Goal: Task Accomplishment & Management: Manage account settings

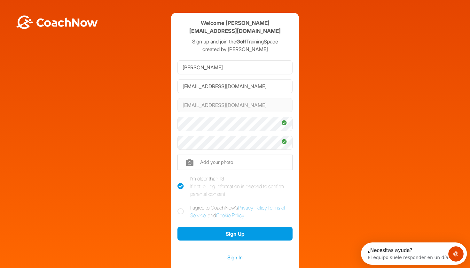
click at [283, 120] on icon at bounding box center [283, 122] width 5 height 5
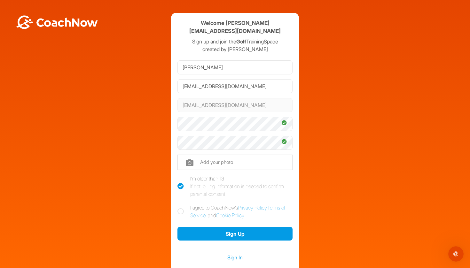
click at [218, 163] on input "file" at bounding box center [234, 162] width 115 height 15
type input "C:\fakepath\IMG_3716.jpeg"
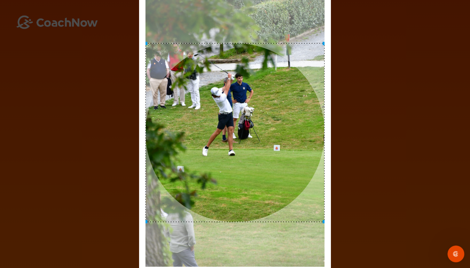
click at [459, 255] on div "Abrir Intercom Messenger" at bounding box center [454, 252] width 21 height 21
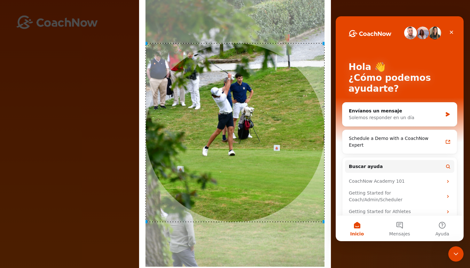
click at [418, 268] on div "Adjust Your Picture ✕ Set Picture Cancel" at bounding box center [235, 134] width 470 height 268
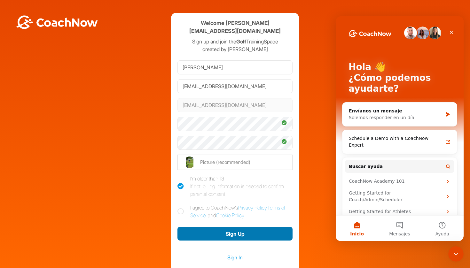
click at [263, 236] on button "Sign Up" at bounding box center [234, 234] width 115 height 14
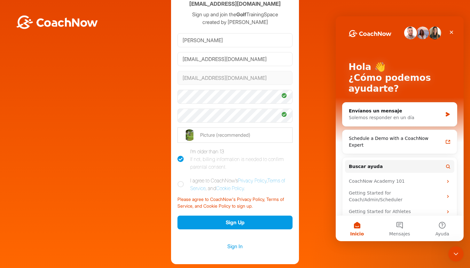
scroll to position [49, 0]
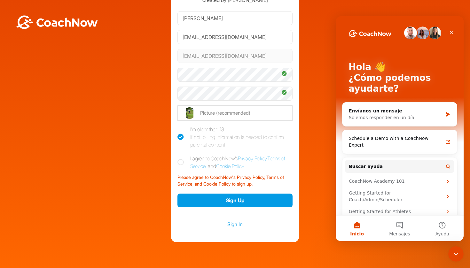
click at [184, 162] on label "I agree to CoachNow's Privacy Policy , Terms of Service , and Cookie Policy ." at bounding box center [234, 162] width 115 height 15
click at [181, 159] on input "I agree to CoachNow's Privacy Policy , Terms of Service , and Cookie Policy ." at bounding box center [179, 157] width 4 height 4
checkbox input "true"
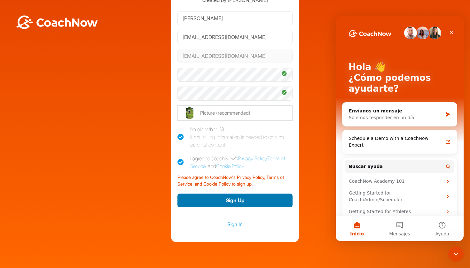
click at [225, 202] on button "Sign Up" at bounding box center [234, 201] width 115 height 14
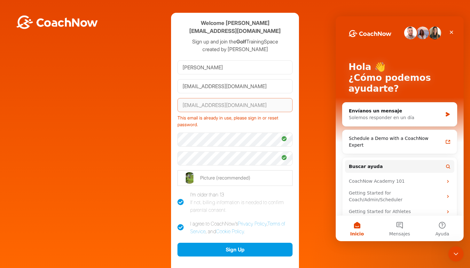
scroll to position [0, 0]
click at [257, 115] on div "kostkahornomateo@gmail.com This email is already in use, please sign in or rese…" at bounding box center [234, 113] width 115 height 35
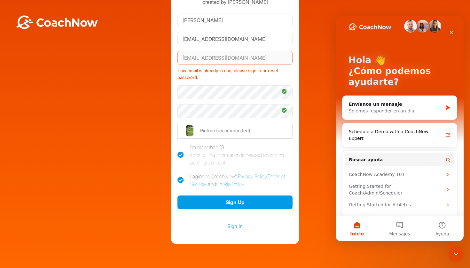
scroll to position [48, 0]
click at [235, 229] on link "Sign In" at bounding box center [234, 226] width 115 height 8
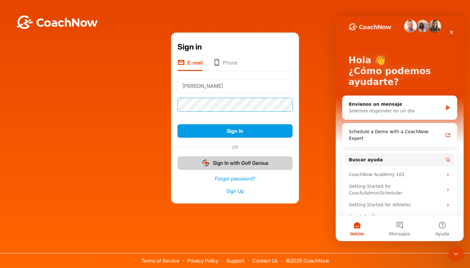
click at [235, 131] on button "Sign In" at bounding box center [234, 131] width 115 height 14
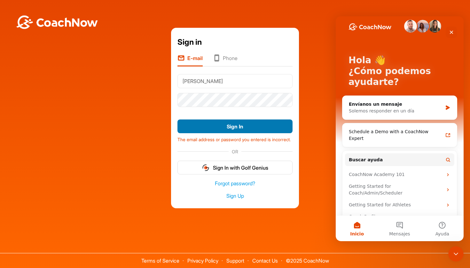
click at [257, 126] on button "Sign In" at bounding box center [234, 126] width 115 height 14
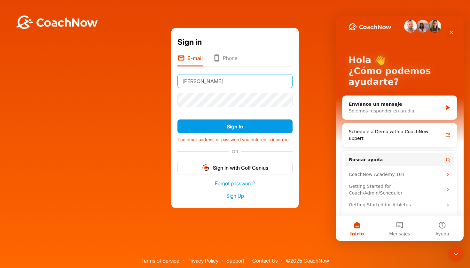
click at [237, 83] on input "Kostka" at bounding box center [234, 81] width 115 height 14
click at [282, 77] on input "Kostka" at bounding box center [234, 81] width 115 height 14
click at [238, 141] on div "The email address or password you entered is incorrect." at bounding box center [234, 138] width 115 height 9
click at [232, 81] on input "Kostka" at bounding box center [234, 81] width 115 height 14
type input "K"
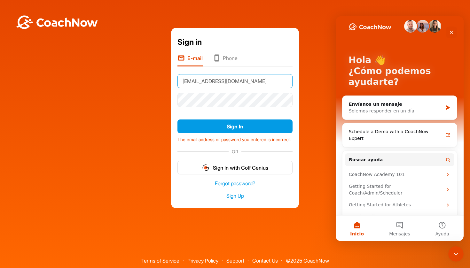
type input "[EMAIL_ADDRESS][DOMAIN_NAME]"
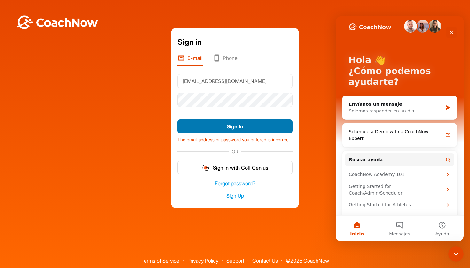
click at [275, 128] on button "Sign In" at bounding box center [234, 126] width 115 height 14
click at [240, 128] on button "Sign In" at bounding box center [234, 126] width 115 height 14
click at [231, 126] on button "Sign In" at bounding box center [234, 126] width 115 height 14
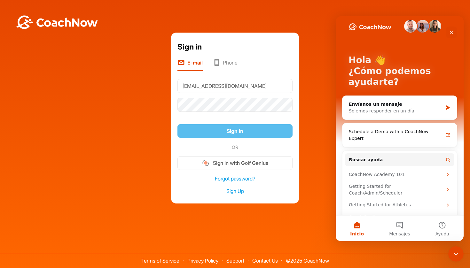
click at [231, 126] on button "Sign In" at bounding box center [234, 131] width 115 height 14
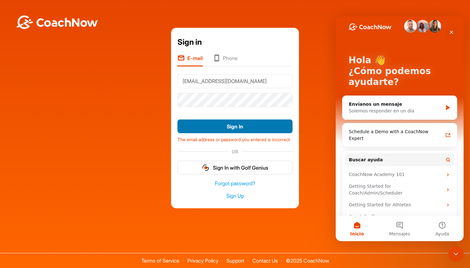
click at [225, 124] on button "Sign In" at bounding box center [234, 126] width 115 height 14
click at [211, 123] on button "Sign In" at bounding box center [234, 126] width 115 height 14
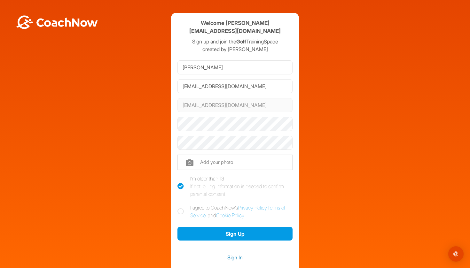
click at [236, 254] on link "Sign In" at bounding box center [234, 257] width 115 height 8
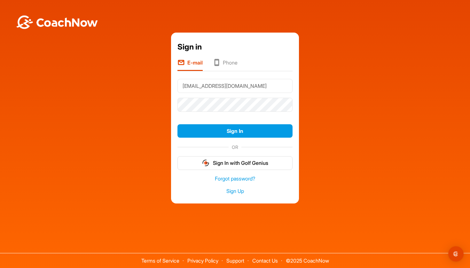
type input "kostkahornomate@gmail.com"
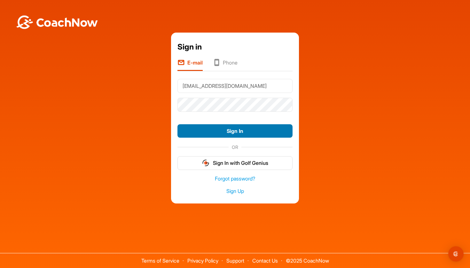
click at [231, 131] on button "Sign In" at bounding box center [234, 131] width 115 height 14
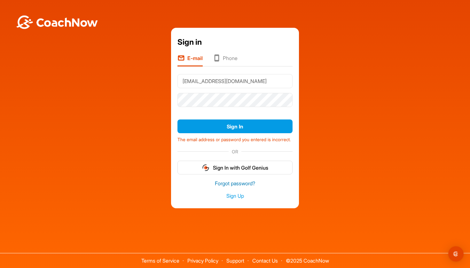
click at [238, 187] on link "Forgot password?" at bounding box center [234, 183] width 115 height 7
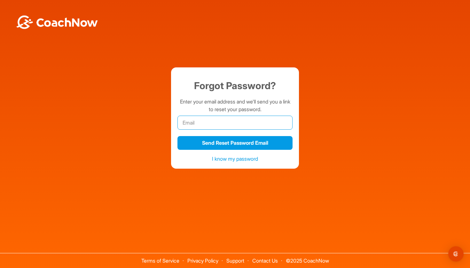
click at [234, 121] on input "email" at bounding box center [234, 123] width 115 height 14
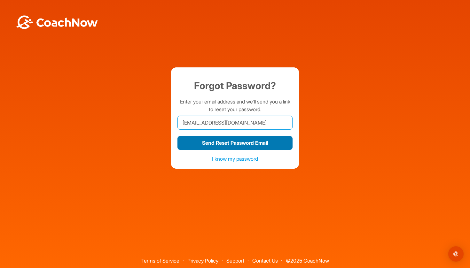
type input "[EMAIL_ADDRESS][DOMAIN_NAME]"
click at [217, 145] on button "Send Reset Password Email" at bounding box center [234, 143] width 115 height 14
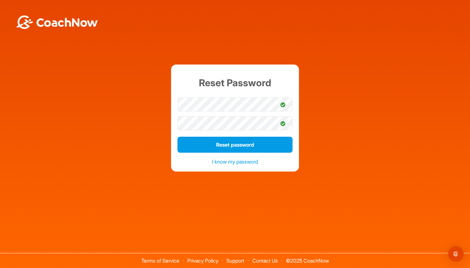
click at [284, 105] on icon at bounding box center [282, 104] width 5 height 5
click at [283, 105] on icon at bounding box center [282, 104] width 5 height 5
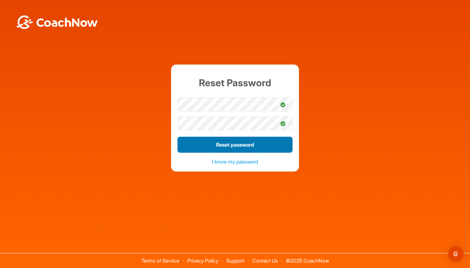
click at [246, 146] on button "Reset password" at bounding box center [234, 145] width 115 height 16
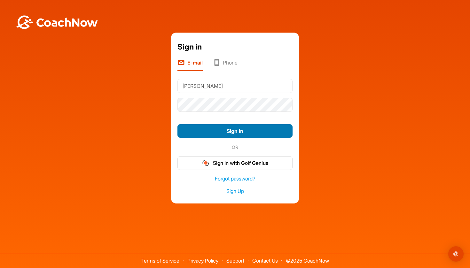
click at [233, 130] on button "Sign In" at bounding box center [234, 131] width 115 height 14
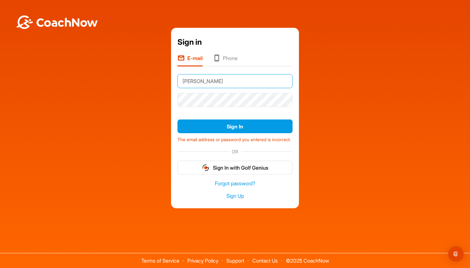
click at [208, 78] on input "[PERSON_NAME]" at bounding box center [234, 81] width 115 height 14
type input "K"
type input "[EMAIL_ADDRESS][DOMAIN_NAME]"
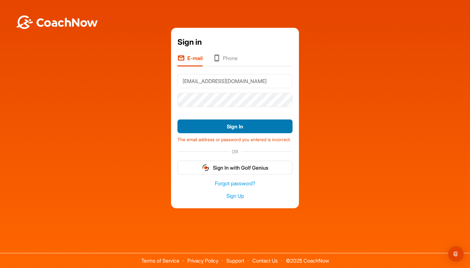
click at [208, 119] on button "Sign In" at bounding box center [234, 126] width 115 height 14
click at [237, 123] on button "Sign In" at bounding box center [234, 126] width 115 height 14
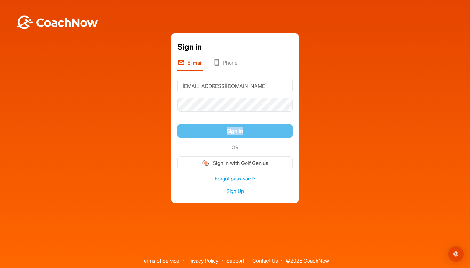
click at [237, 123] on div "Sign In" at bounding box center [234, 131] width 115 height 19
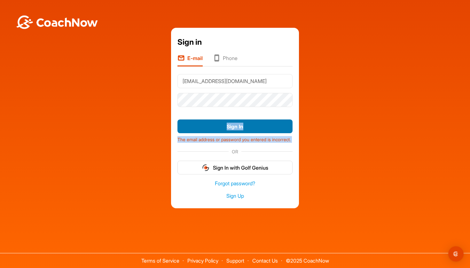
click at [237, 123] on button "Sign In" at bounding box center [234, 126] width 115 height 14
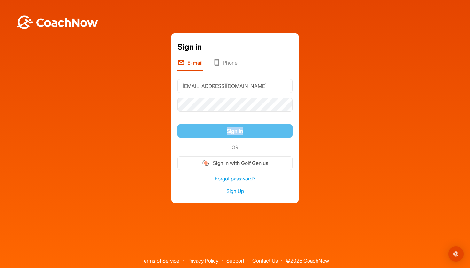
click at [237, 123] on div "Sign In" at bounding box center [234, 131] width 115 height 19
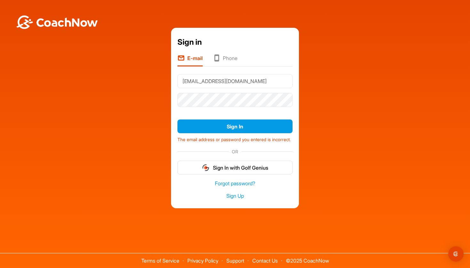
click at [226, 65] on div "E-mail Phone kostkahornomate@gmail.com Sign In The email address or password yo…" at bounding box center [234, 114] width 115 height 120
click at [224, 60] on li "Phone" at bounding box center [225, 60] width 25 height 12
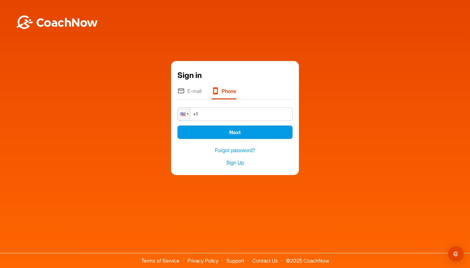
click at [206, 115] on input "+1" at bounding box center [234, 113] width 115 height 13
click at [199, 95] on li "E-mail" at bounding box center [189, 93] width 24 height 12
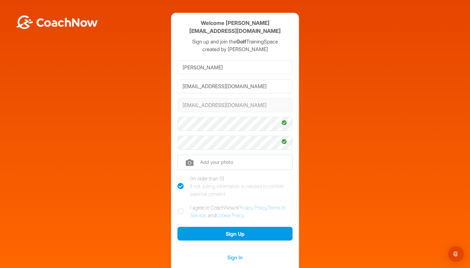
click at [183, 212] on icon at bounding box center [180, 211] width 6 height 6
click at [181, 208] on input "I agree to CoachNow's Privacy Policy , Terms of Service , and Cookie Policy ." at bounding box center [179, 206] width 4 height 4
checkbox input "true"
click at [215, 162] on input "file" at bounding box center [234, 162] width 115 height 15
type input "C:\fakepath\IMG_3716.jpeg"
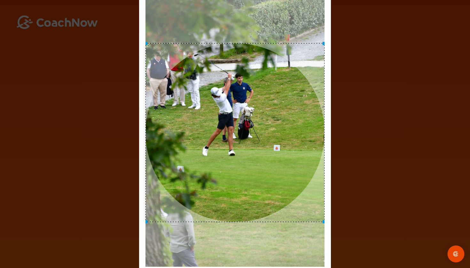
click at [457, 257] on img "Open Intercom Messenger" at bounding box center [455, 254] width 8 height 8
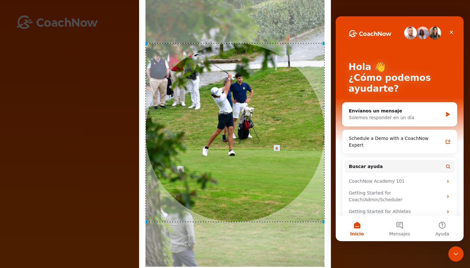
click at [363, 268] on div "Adjust Your Picture ✕ Set Picture Cancel" at bounding box center [235, 134] width 470 height 268
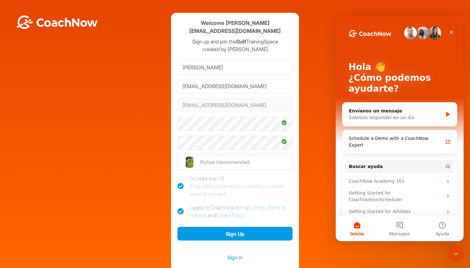
click at [313, 179] on div "Welcome Kostka kostkahornomateo@gmail.com Sign up and join the Golf TrainingSpa…" at bounding box center [234, 144] width 463 height 263
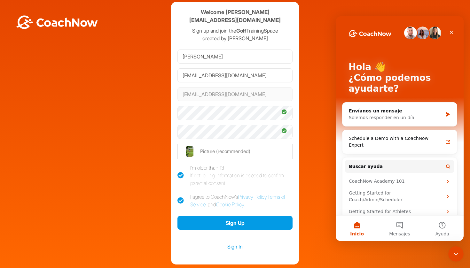
scroll to position [17, 0]
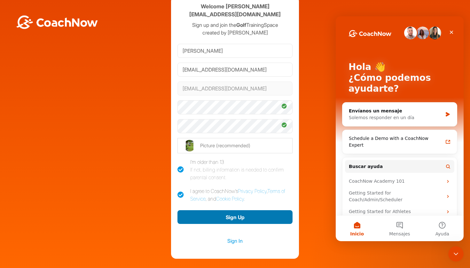
click at [245, 216] on button "Sign Up" at bounding box center [234, 217] width 115 height 14
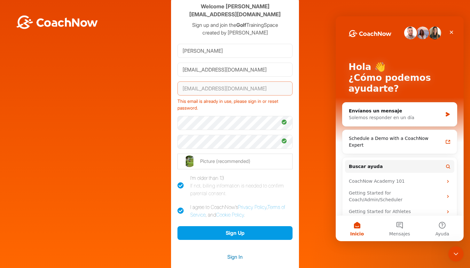
click at [234, 256] on link "Sign In" at bounding box center [234, 257] width 115 height 8
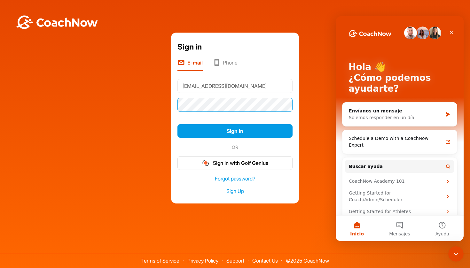
click at [235, 131] on button "Sign In" at bounding box center [234, 131] width 115 height 14
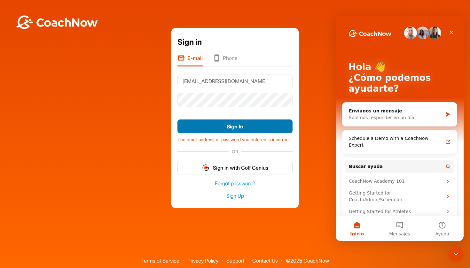
click at [240, 124] on button "Sign In" at bounding box center [234, 126] width 115 height 14
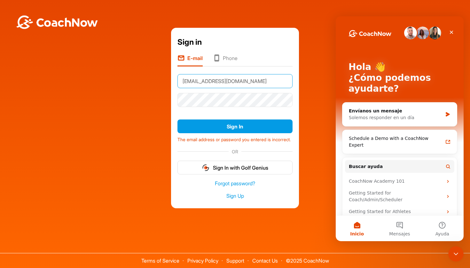
click at [222, 78] on input "[EMAIL_ADDRESS][DOMAIN_NAME]" at bounding box center [234, 81] width 115 height 14
click at [223, 79] on input "[EMAIL_ADDRESS][DOMAIN_NAME]" at bounding box center [234, 81] width 115 height 14
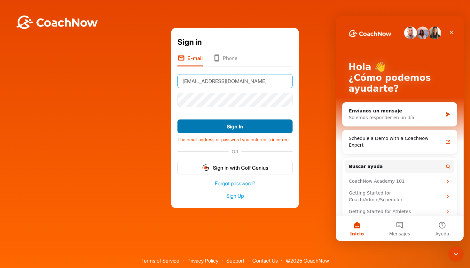
type input "[EMAIL_ADDRESS][DOMAIN_NAME]"
click at [216, 124] on button "Sign In" at bounding box center [234, 126] width 115 height 14
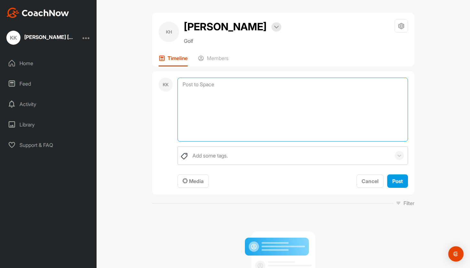
click at [214, 86] on textarea at bounding box center [292, 110] width 230 height 64
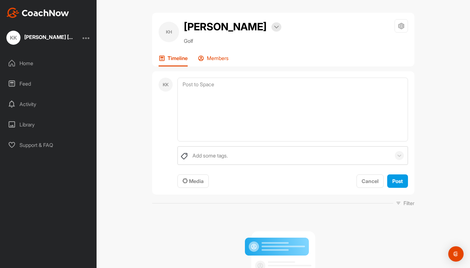
click at [216, 58] on p "Members" at bounding box center [218, 58] width 22 height 6
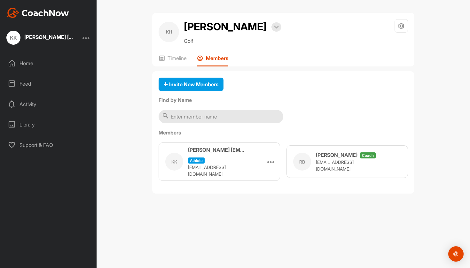
click at [327, 159] on h3 "[PERSON_NAME]" at bounding box center [337, 155] width 42 height 8
click at [334, 155] on h3 "[PERSON_NAME]" at bounding box center [337, 155] width 42 height 8
click at [72, 63] on div "Home" at bounding box center [49, 63] width 90 height 16
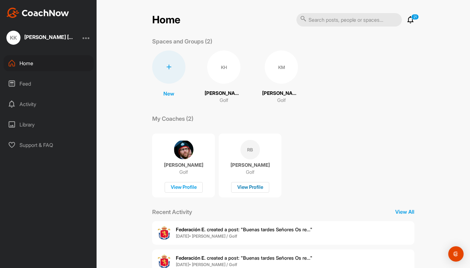
click at [256, 188] on div "View Profile" at bounding box center [250, 187] width 38 height 11
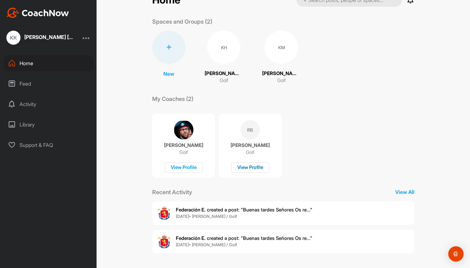
scroll to position [19, 0]
click at [229, 210] on span "Federación E. created a post : "Buenas tardes Señores Os re..."" at bounding box center [244, 210] width 136 height 6
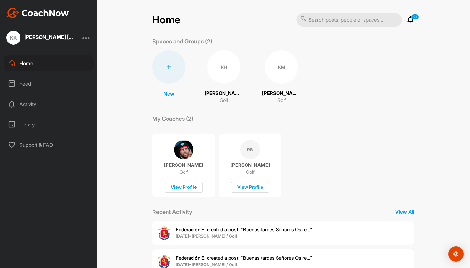
click at [63, 44] on div "[PERSON_NAME] [EMAIL_ADDRESS][DOMAIN_NAME]" at bounding box center [40, 38] width 69 height 14
click at [62, 41] on div "[PERSON_NAME] [EMAIL_ADDRESS][DOMAIN_NAME]" at bounding box center [49, 38] width 51 height 8
click at [217, 73] on div "KH" at bounding box center [223, 66] width 33 height 33
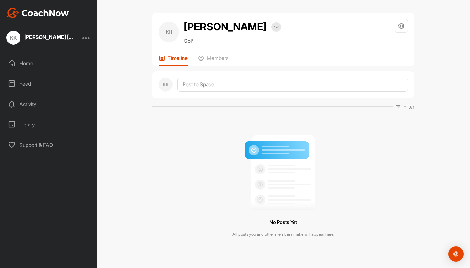
drag, startPoint x: 209, startPoint y: 71, endPoint x: 199, endPoint y: 68, distance: 10.8
click at [200, 68] on div "[PERSON_NAME] Bookings Golf Space Settings Your Notifications Leave Space Timel…" at bounding box center [283, 132] width 262 height 239
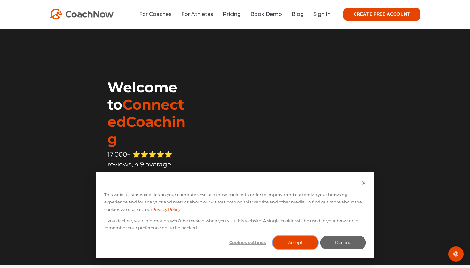
click at [299, 247] on button "Accept" at bounding box center [295, 243] width 46 height 14
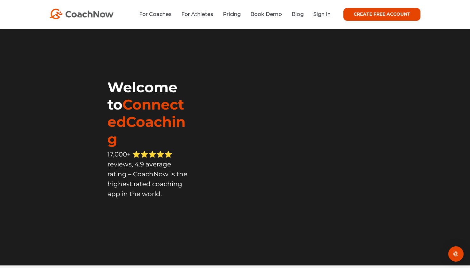
click at [319, 18] on li "Sign In" at bounding box center [319, 14] width 22 height 8
click at [320, 14] on link "Sign In" at bounding box center [321, 14] width 17 height 6
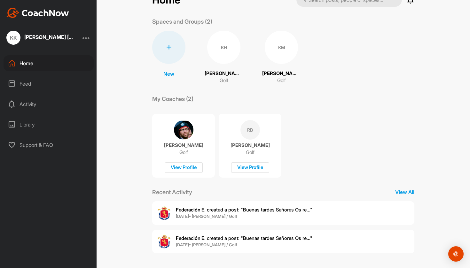
scroll to position [19, 0]
click at [238, 141] on div "RB [PERSON_NAME] Golf View Profile" at bounding box center [250, 146] width 63 height 64
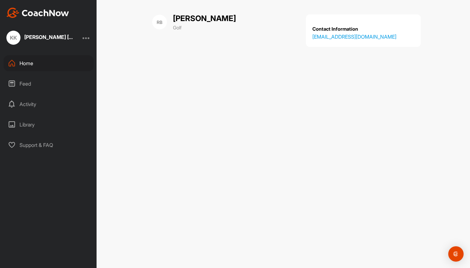
click at [238, 141] on div "RB [PERSON_NAME] Golf Contact Information [EMAIL_ADDRESS][DOMAIN_NAME]" at bounding box center [282, 134] width 373 height 268
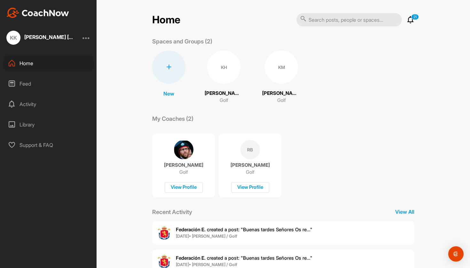
click at [62, 86] on div "Feed" at bounding box center [49, 84] width 90 height 16
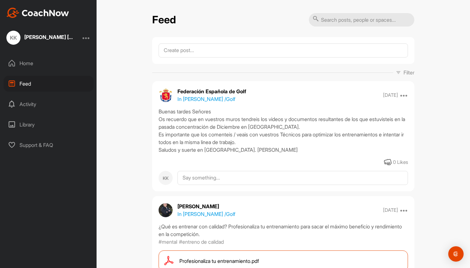
click at [55, 105] on div "Activity" at bounding box center [49, 104] width 90 height 16
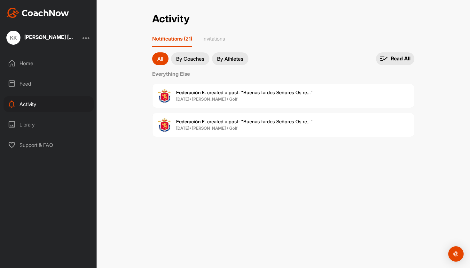
click at [55, 120] on div "Library" at bounding box center [49, 125] width 90 height 16
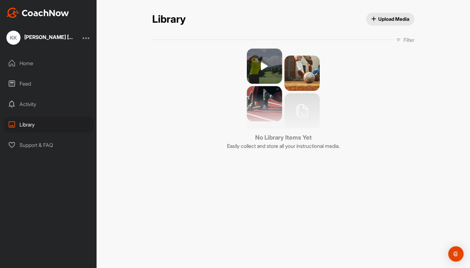
click at [52, 139] on div "Support & FAQ" at bounding box center [49, 145] width 90 height 16
click at [42, 109] on div "Activity" at bounding box center [49, 104] width 90 height 16
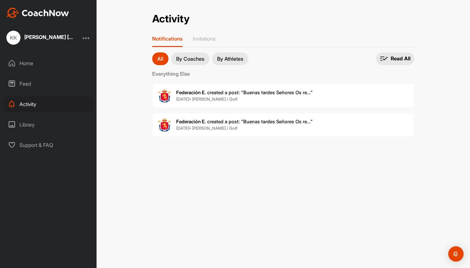
click at [189, 61] on p "By Coaches" at bounding box center [190, 58] width 28 height 5
click at [49, 85] on div "Feed" at bounding box center [49, 84] width 90 height 16
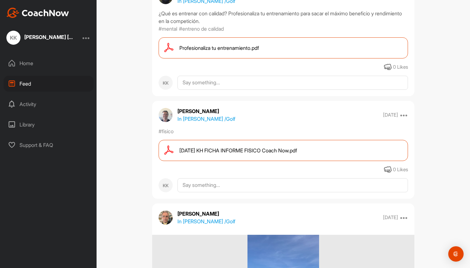
scroll to position [216, 0]
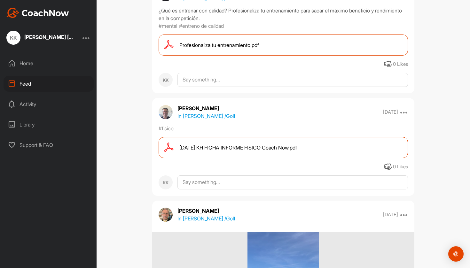
click at [235, 152] on div "[DATE] KH FICHA INFORME FISICO Coach Now.pdf" at bounding box center [282, 147] width 249 height 21
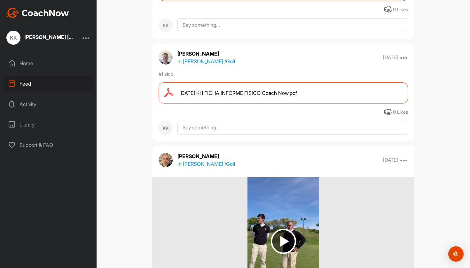
scroll to position [383, 0]
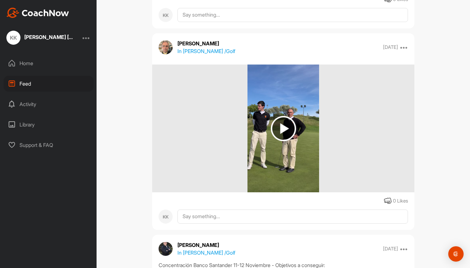
click at [285, 127] on img at bounding box center [283, 128] width 25 height 25
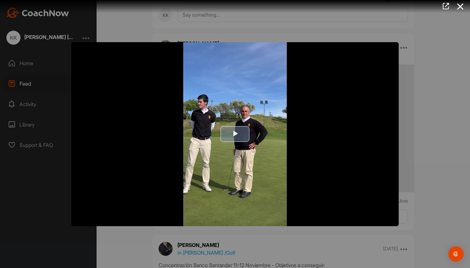
click at [235, 134] on span "Video Player" at bounding box center [235, 134] width 0 height 0
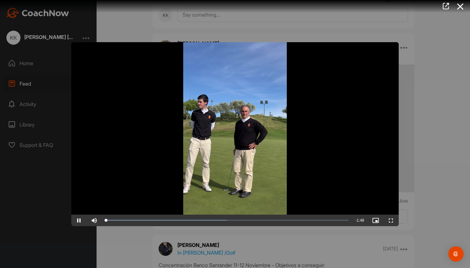
click at [389, 220] on span "Video Player" at bounding box center [390, 220] width 15 height 0
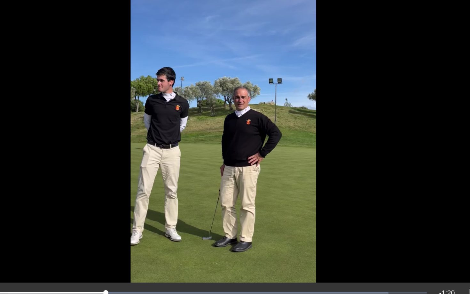
click at [153, 146] on video "Video Player" at bounding box center [234, 147] width 327 height 184
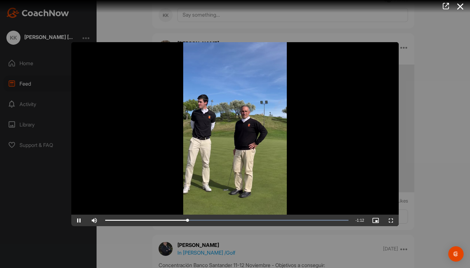
click at [77, 220] on span "Video Player" at bounding box center [78, 220] width 15 height 0
click at [182, 258] on div at bounding box center [235, 134] width 470 height 268
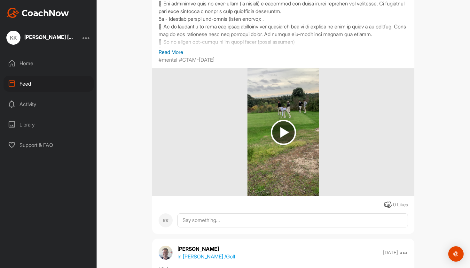
scroll to position [837, 0]
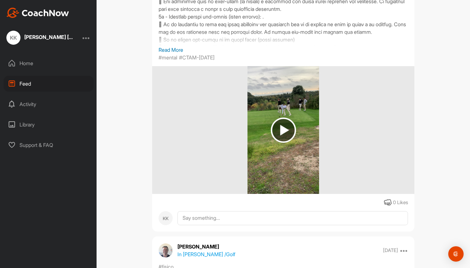
click at [287, 135] on img at bounding box center [283, 130] width 25 height 25
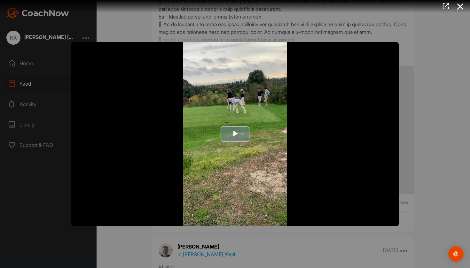
click at [235, 134] on span "Video Player" at bounding box center [235, 134] width 0 height 0
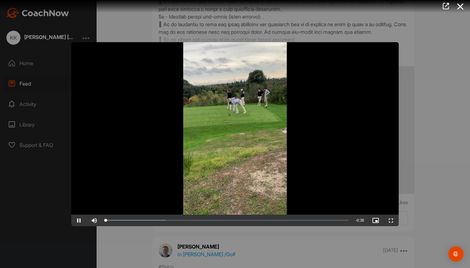
click at [396, 220] on span "Video Player" at bounding box center [390, 220] width 15 height 0
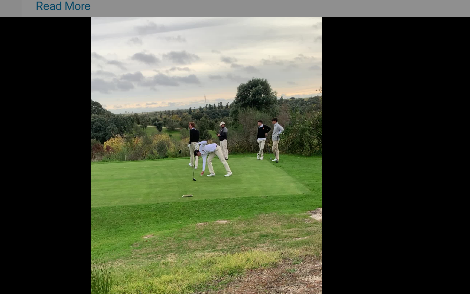
click at [111, 55] on video "Video Player" at bounding box center [234, 147] width 327 height 184
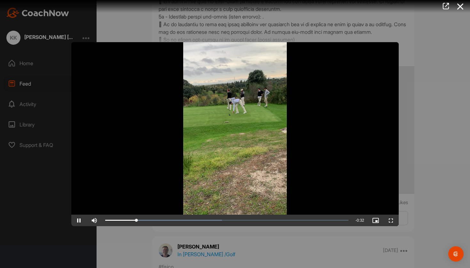
click at [165, 38] on div at bounding box center [235, 134] width 470 height 268
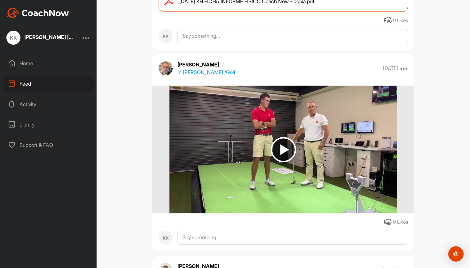
scroll to position [1132, 0]
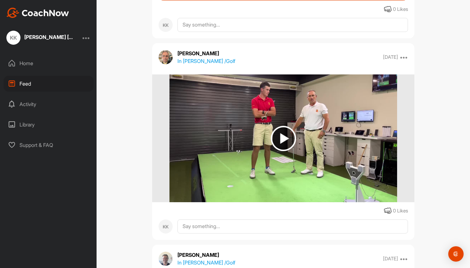
click at [282, 138] on img at bounding box center [283, 138] width 25 height 25
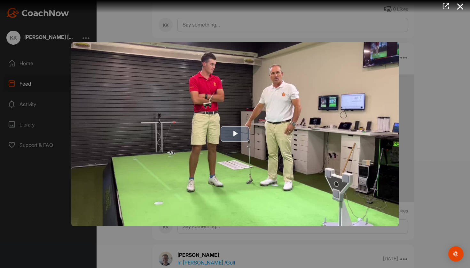
click at [235, 134] on span "Video Player" at bounding box center [235, 134] width 0 height 0
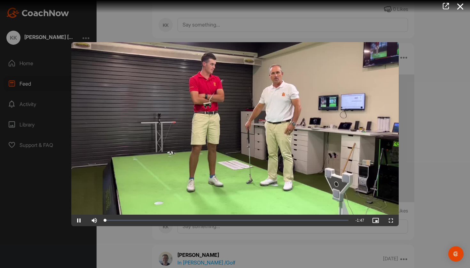
click at [392, 220] on span "Video Player" at bounding box center [390, 220] width 15 height 0
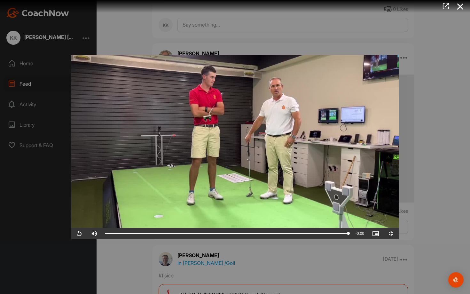
click at [398, 233] on span "Video Player" at bounding box center [390, 233] width 15 height 0
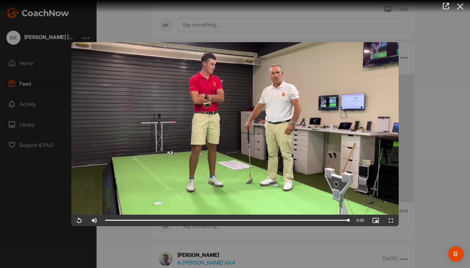
click at [462, 8] on icon at bounding box center [460, 7] width 15 height 12
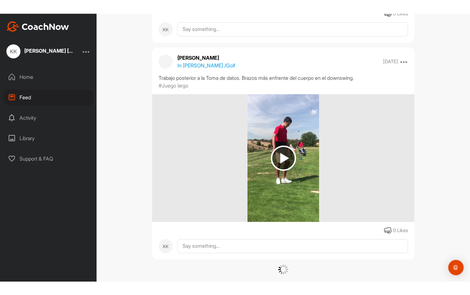
scroll to position [2540, 0]
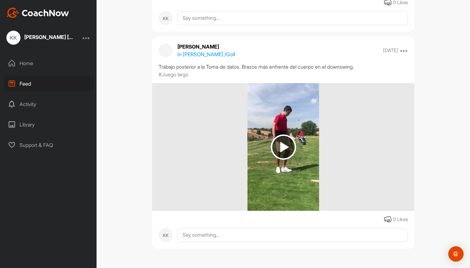
click at [280, 148] on img at bounding box center [283, 146] width 25 height 25
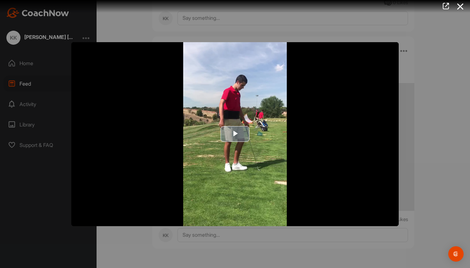
click at [235, 134] on span "Video Player" at bounding box center [235, 134] width 0 height 0
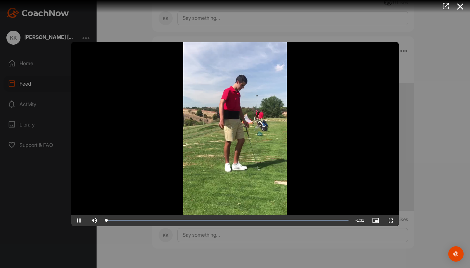
click at [393, 220] on span "Video Player" at bounding box center [390, 220] width 15 height 0
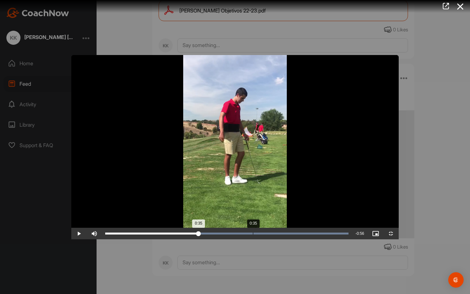
drag, startPoint x: 163, startPoint y: 290, endPoint x: 181, endPoint y: 291, distance: 18.2
click at [181, 239] on div "Loaded : 100.00% 0:35 0:35" at bounding box center [227, 233] width 250 height 12
click at [225, 239] on div "Loaded : 100.00% 0:45 0:40" at bounding box center [227, 233] width 250 height 12
click at [243, 239] on div "Loaded : 100.00% 0:47 0:45" at bounding box center [227, 233] width 250 height 12
drag, startPoint x: 245, startPoint y: 286, endPoint x: 248, endPoint y: 288, distance: 3.6
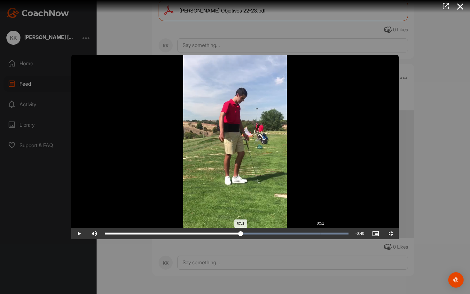
click at [241, 234] on div "0:51" at bounding box center [172, 233] width 135 height 2
click at [348, 234] on div "Loaded : 100.00% 1:19 1:19" at bounding box center [226, 233] width 243 height 2
click at [429, 234] on div "1:17" at bounding box center [429, 233] width 0 height 2
click at [342, 239] on div "Loaded : 100.00% 1:13 1:17" at bounding box center [227, 233] width 250 height 12
click at [453, 234] on div "1:22" at bounding box center [453, 233] width 0 height 2
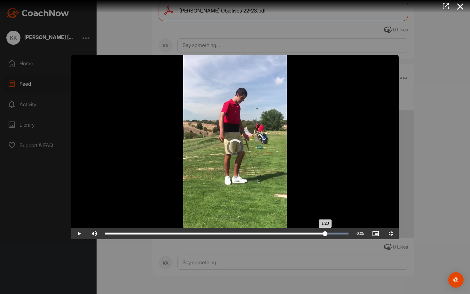
click at [351, 239] on div "Loaded : 100.00% 1:26 1:23" at bounding box center [227, 233] width 250 height 12
click at [398, 233] on span "Video Player" at bounding box center [390, 233] width 15 height 0
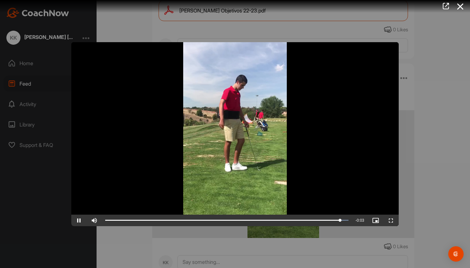
click at [432, 73] on div at bounding box center [235, 134] width 470 height 268
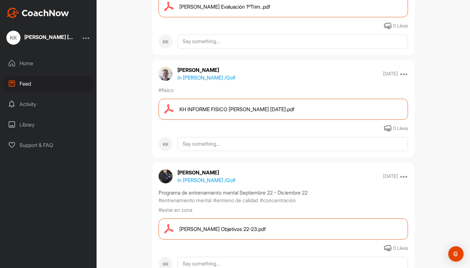
scroll to position [2276, 0]
